Goal: Task Accomplishment & Management: Manage account settings

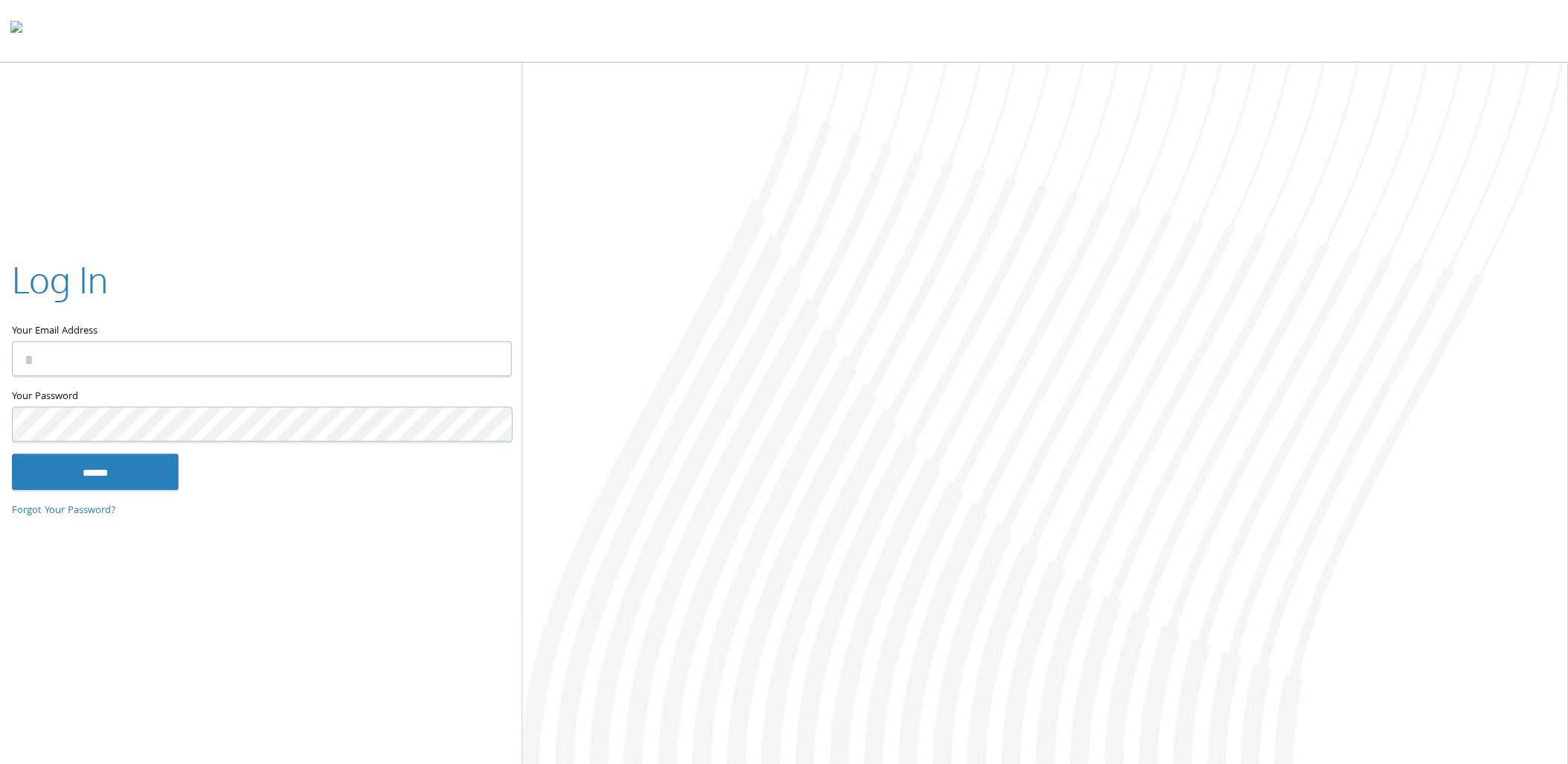
type input "**********"
click at [103, 471] on input "******" at bounding box center [95, 472] width 167 height 35
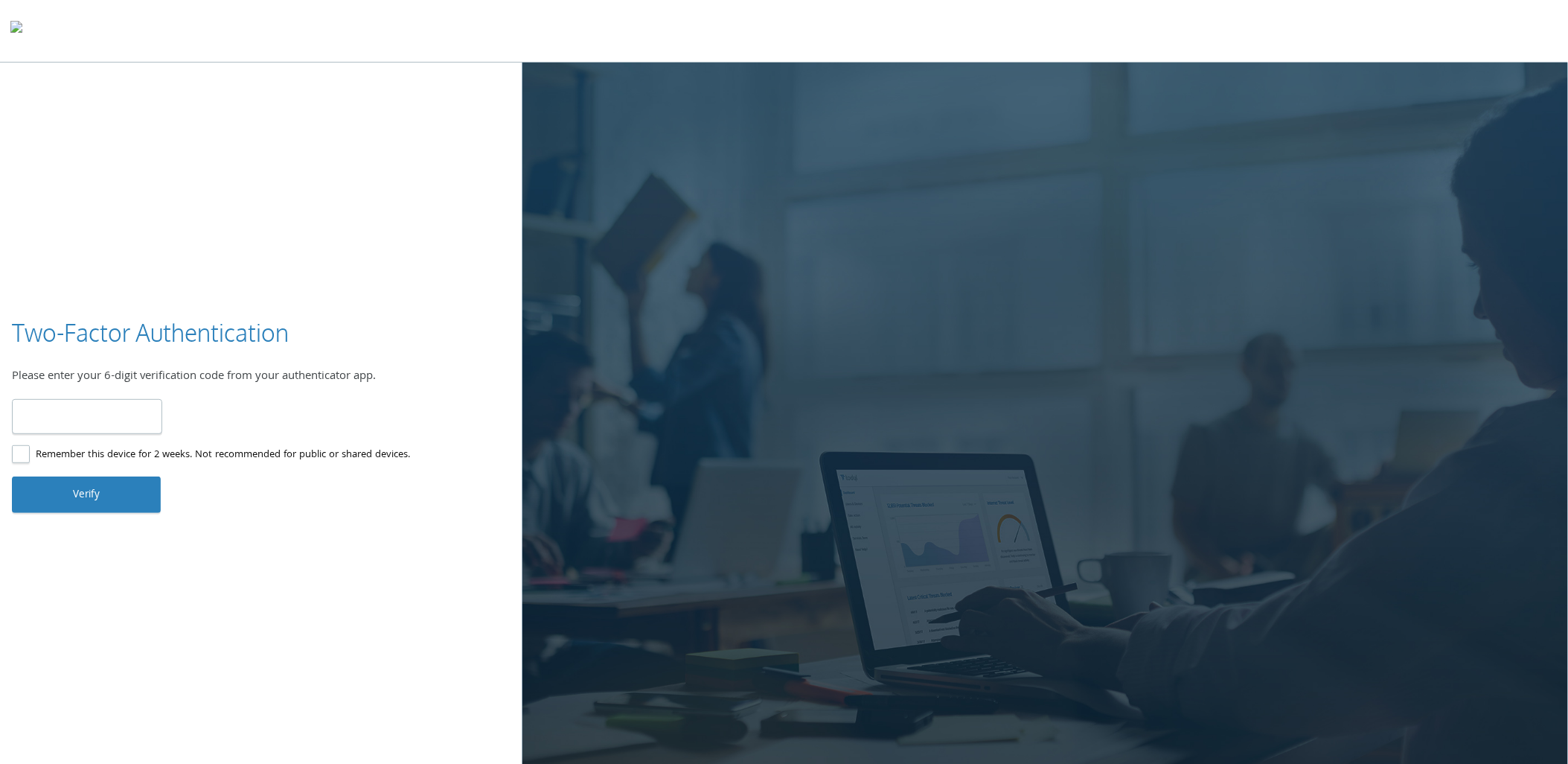
click at [122, 421] on input "number" at bounding box center [86, 417] width 150 height 35
type input "******"
